Goal: Task Accomplishment & Management: Manage account settings

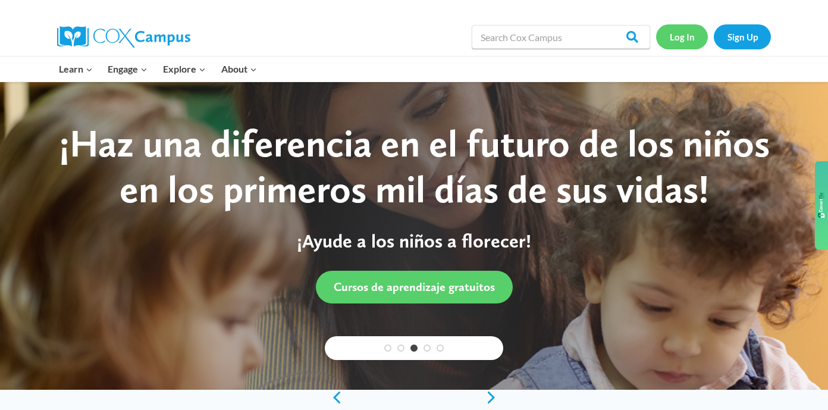
click at [681, 42] on link "Log In" at bounding box center [682, 36] width 52 height 24
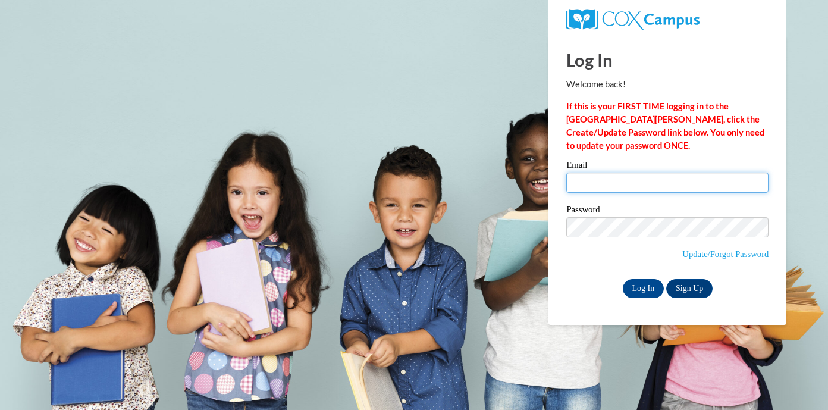
click at [626, 182] on input "Email" at bounding box center [668, 183] width 202 height 20
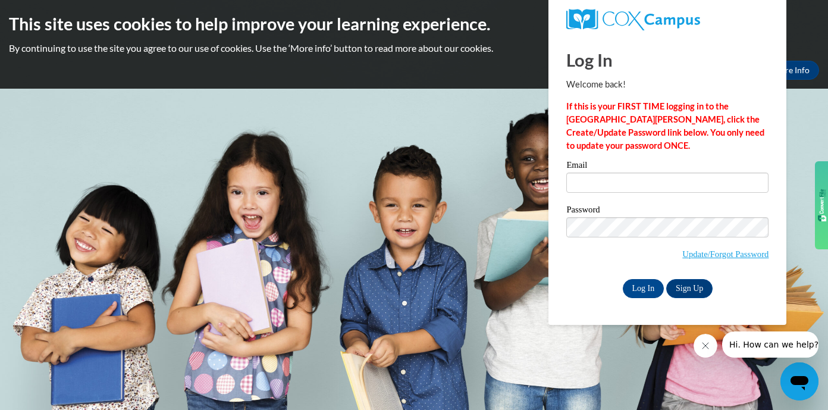
click at [419, 276] on body "This site uses cookies to help improve your learning experience. By continuing …" at bounding box center [414, 205] width 828 height 410
click at [622, 177] on input "Email" at bounding box center [668, 183] width 202 height 20
type input "[EMAIL_ADDRESS][DOMAIN_NAME]"
click at [640, 290] on input "Log In" at bounding box center [644, 288] width 42 height 19
